Goal: Navigation & Orientation: Understand site structure

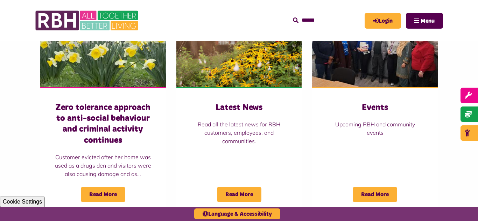
scroll to position [518, 0]
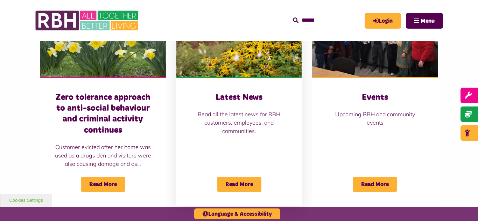
click at [250, 54] on img at bounding box center [239, 38] width 126 height 78
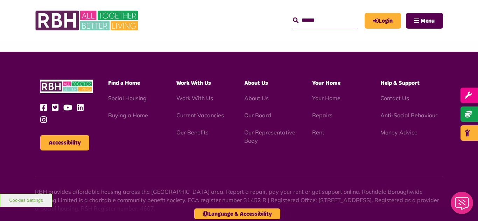
scroll to position [741, 0]
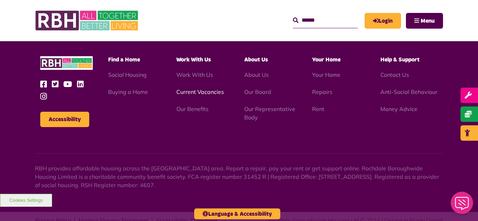
click at [189, 95] on link "Current Vacancies" at bounding box center [200, 91] width 48 height 7
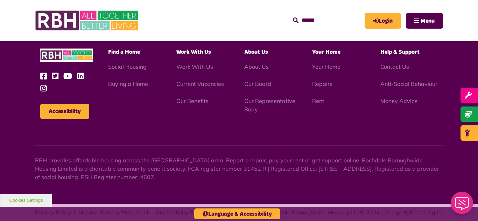
scroll to position [1158, 0]
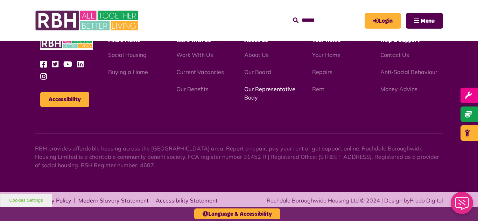
click at [261, 89] on link "Our Representative Body" at bounding box center [269, 93] width 51 height 15
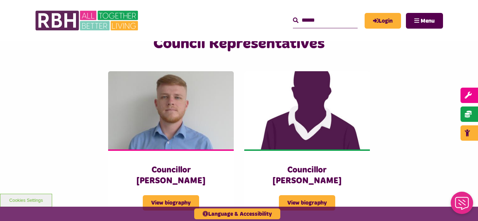
scroll to position [1511, 0]
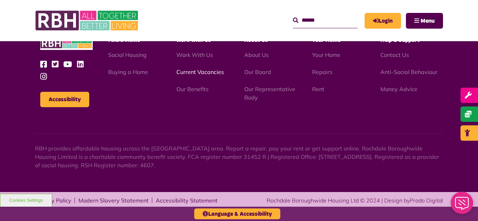
click at [191, 72] on link "Current Vacancies" at bounding box center [200, 72] width 48 height 7
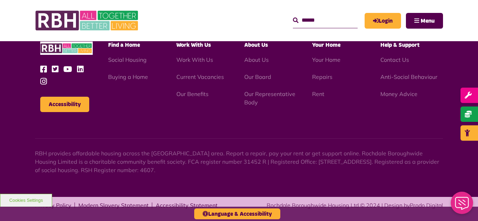
scroll to position [1158, 0]
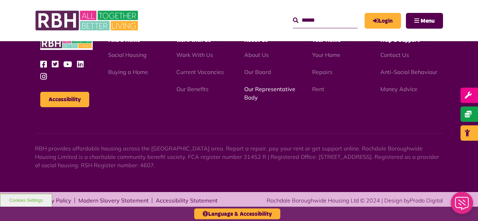
click at [260, 89] on link "Our Representative Body" at bounding box center [269, 93] width 51 height 15
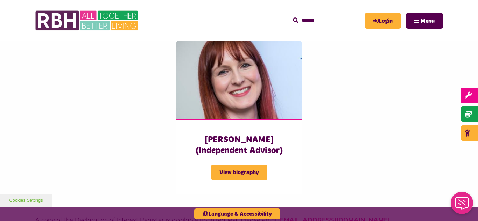
scroll to position [1777, 0]
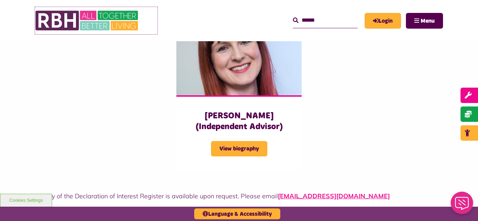
click at [87, 20] on img at bounding box center [87, 20] width 105 height 27
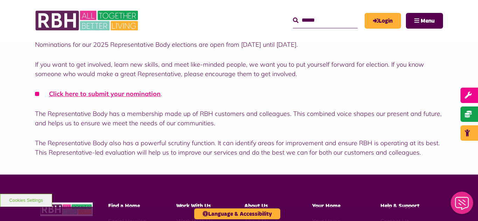
scroll to position [196, 0]
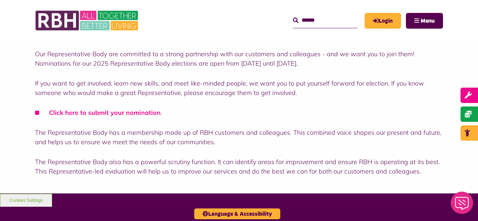
click at [80, 114] on link "Click here to submit your nomination" at bounding box center [105, 113] width 112 height 8
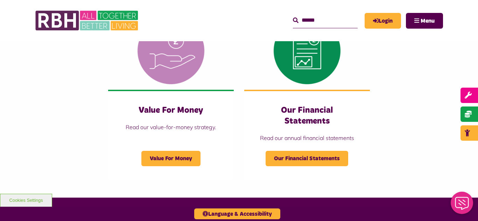
scroll to position [697, 0]
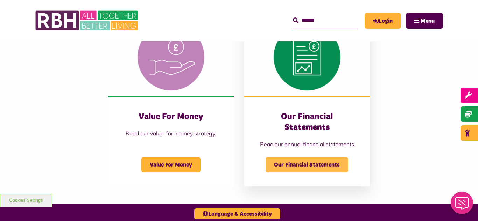
click at [329, 169] on span "Our Financial Statements" at bounding box center [306, 164] width 83 height 15
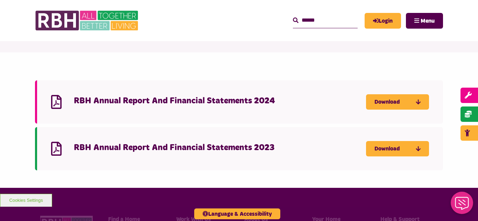
scroll to position [84, 0]
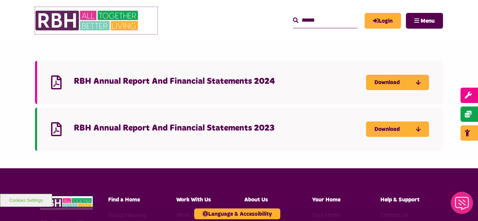
click at [83, 20] on img at bounding box center [87, 20] width 105 height 27
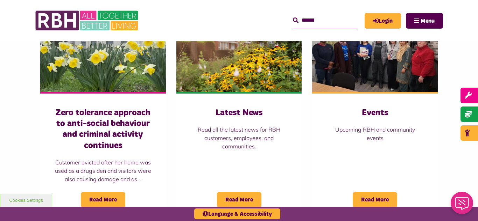
scroll to position [504, 0]
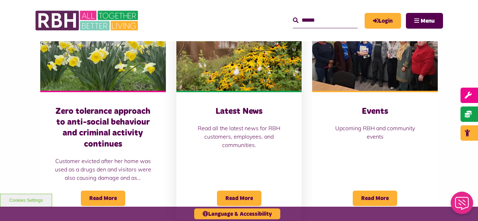
click at [229, 85] on img at bounding box center [239, 52] width 126 height 78
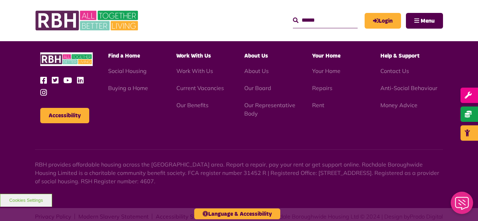
scroll to position [761, 0]
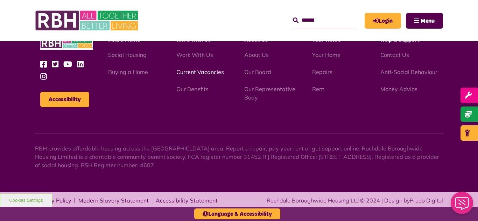
click at [183, 72] on link "Current Vacancies" at bounding box center [200, 72] width 48 height 7
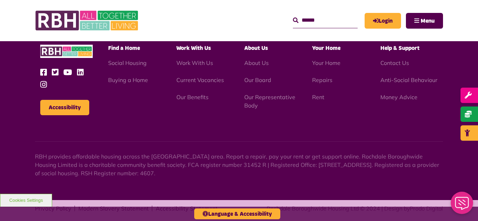
scroll to position [1158, 0]
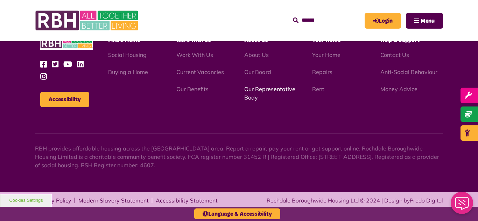
click at [262, 92] on link "Our Representative Body" at bounding box center [269, 93] width 51 height 15
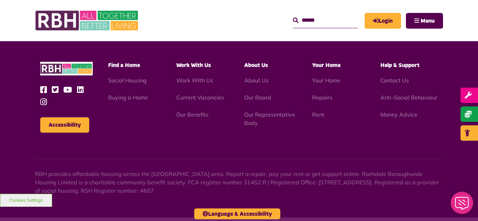
scroll to position [2031, 0]
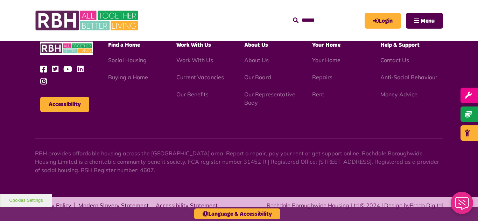
scroll to position [733, 0]
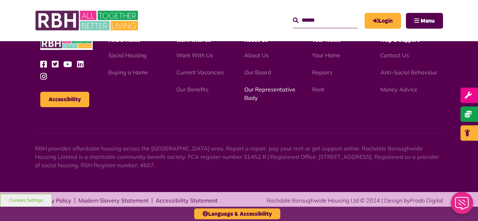
click at [261, 91] on link "Our Representative Body" at bounding box center [269, 93] width 51 height 15
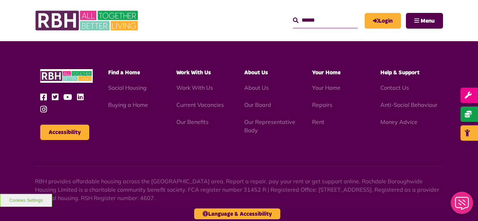
scroll to position [2031, 0]
